Goal: Check status

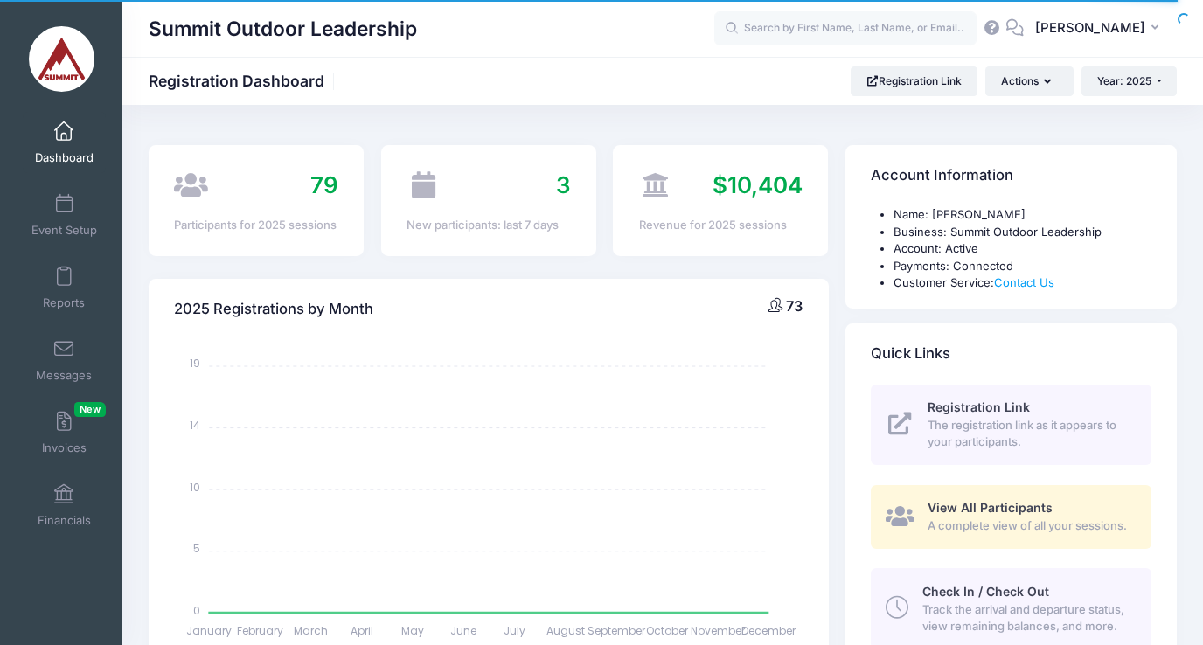
select select
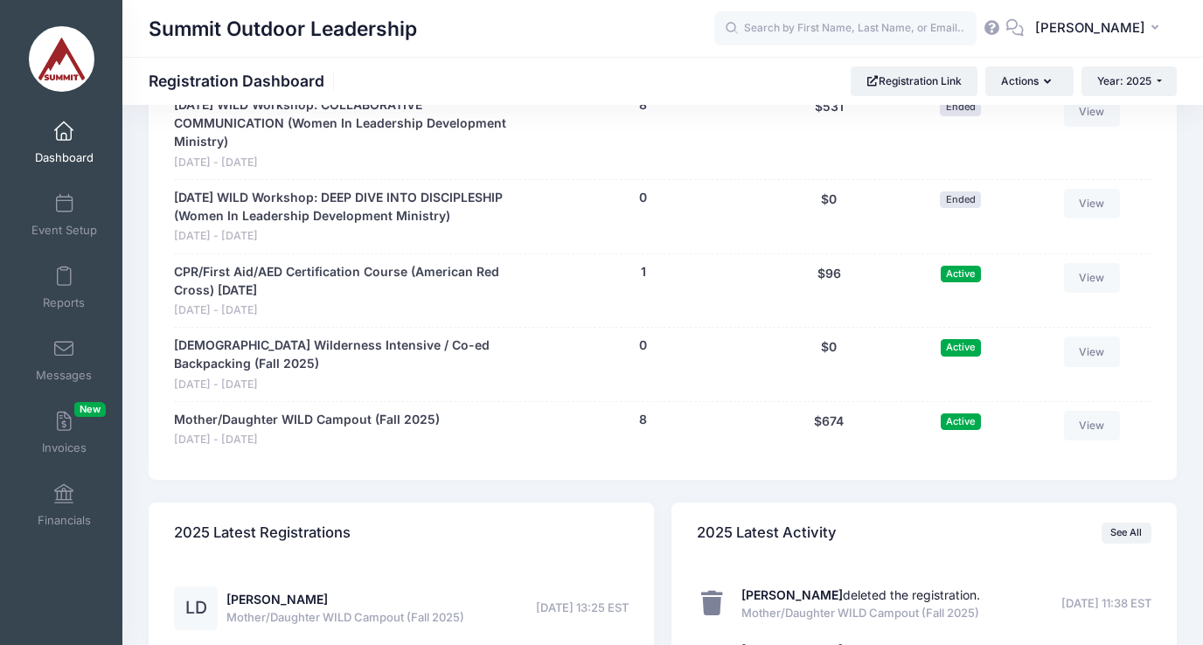
scroll to position [1808, 0]
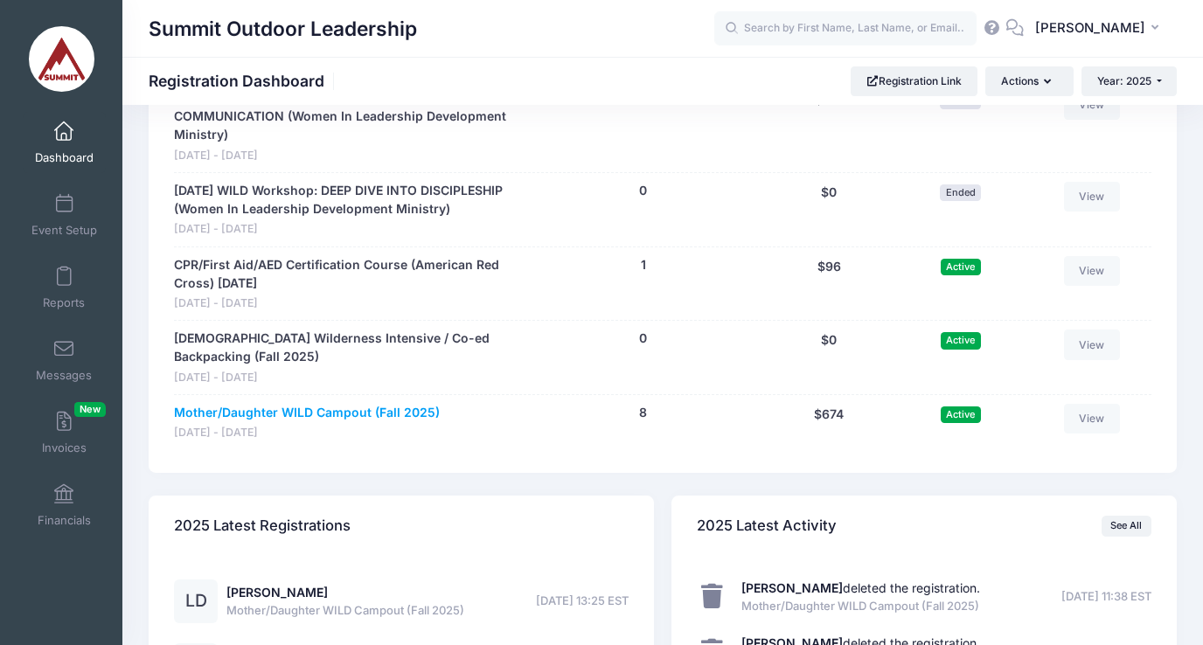
click at [346, 404] on link "Mother/Daughter WILD Campout (Fall 2025)" at bounding box center [307, 413] width 266 height 18
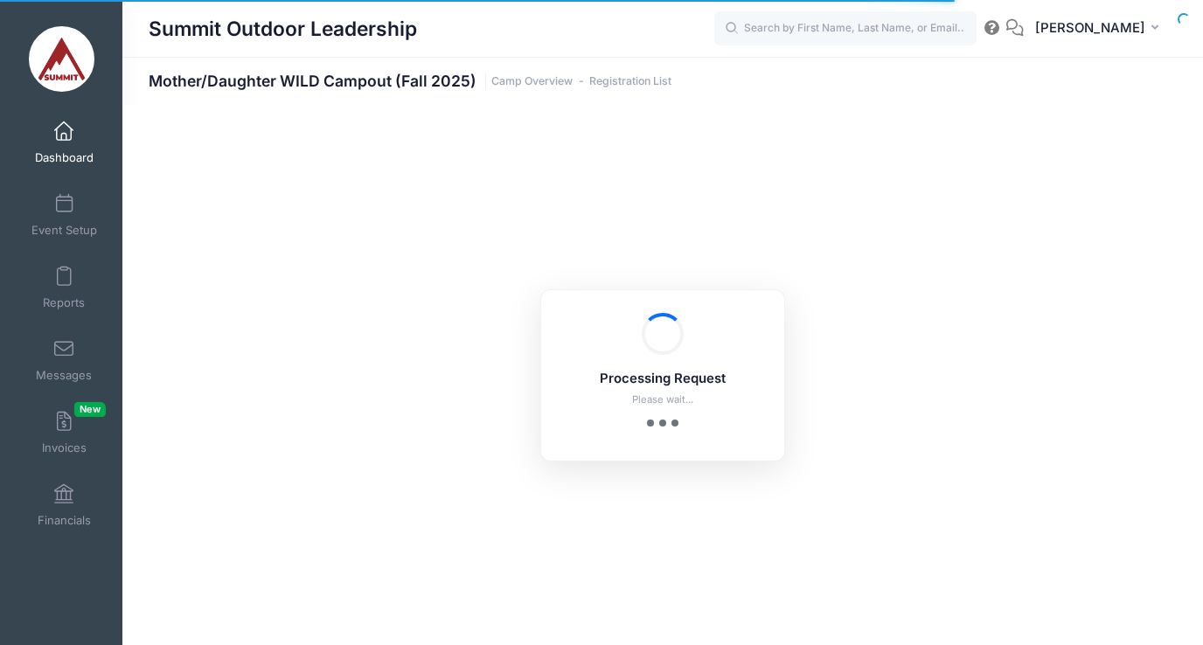
select select "10"
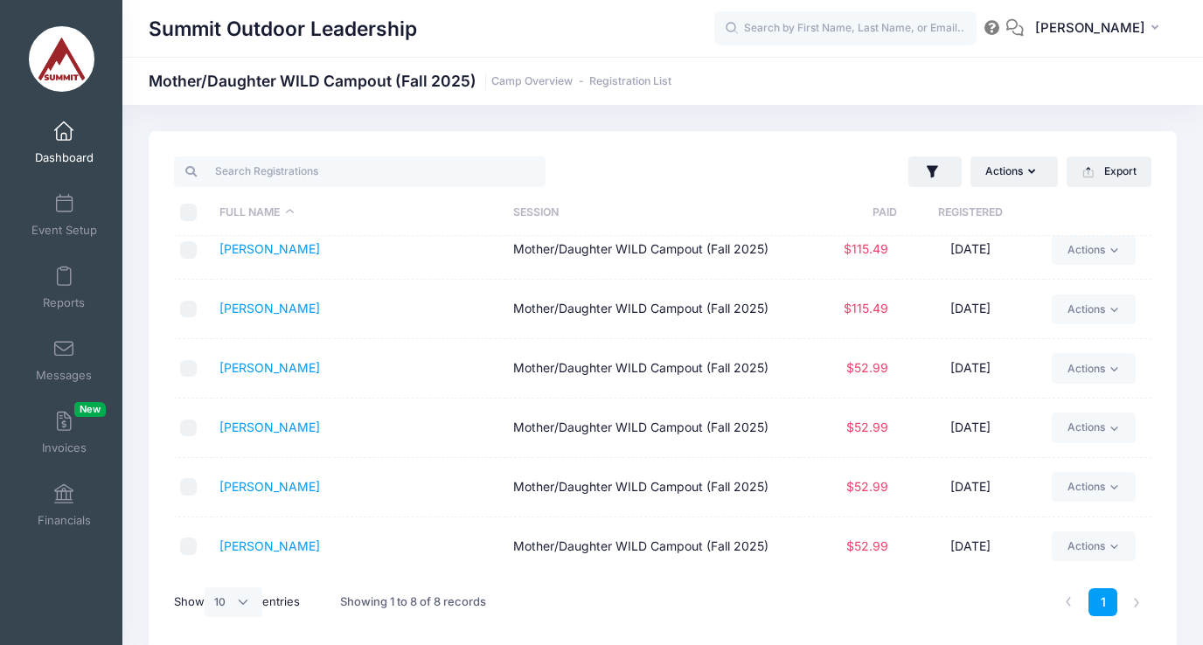
scroll to position [21, 0]
